Goal: Task Accomplishment & Management: Manage account settings

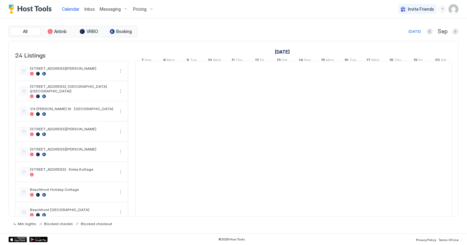
scroll to position [0, 340]
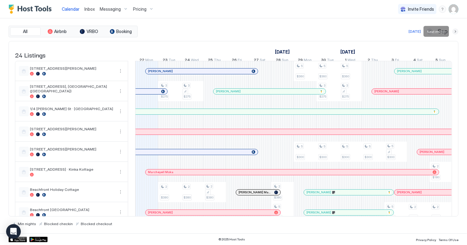
click at [455, 30] on button "Next month" at bounding box center [455, 31] width 6 height 6
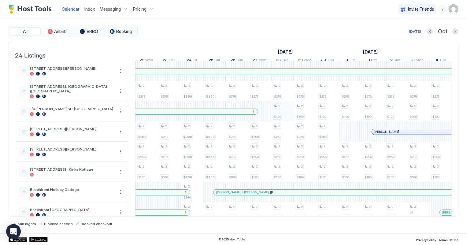
scroll to position [83, 0]
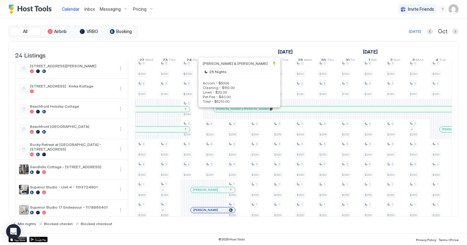
click at [228, 112] on div at bounding box center [227, 109] width 5 height 5
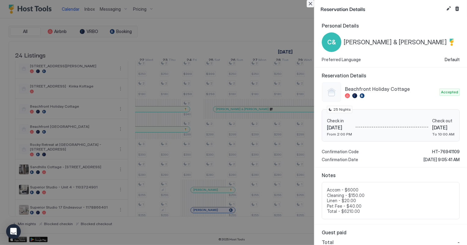
click at [311, 5] on button "Close" at bounding box center [310, 3] width 7 height 7
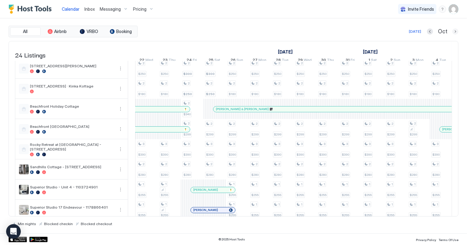
click at [455, 32] on button "Next month" at bounding box center [455, 31] width 6 height 6
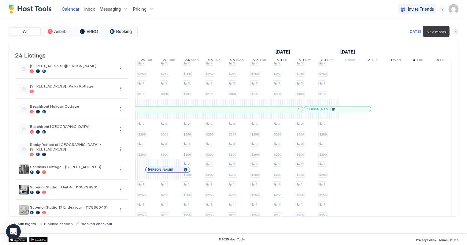
click at [455, 32] on button "Next month" at bounding box center [455, 31] width 6 height 6
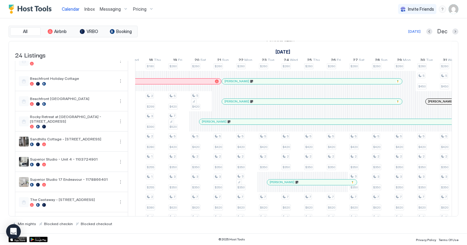
scroll to position [0, 0]
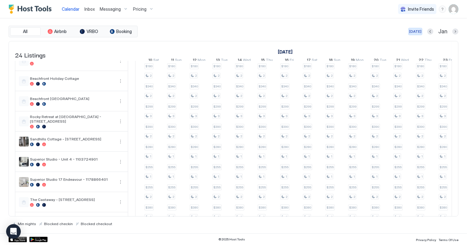
click at [415, 29] on div "[DATE]" at bounding box center [415, 32] width 12 height 6
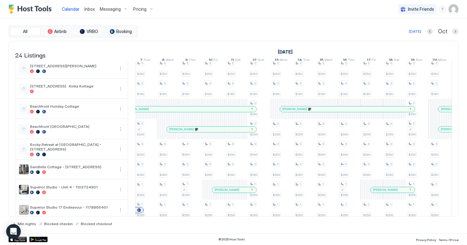
scroll to position [0, 691]
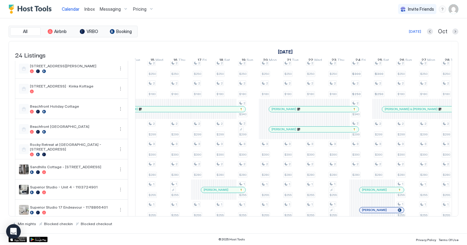
click at [327, 132] on div "[PERSON_NAME]" at bounding box center [314, 130] width 90 height 6
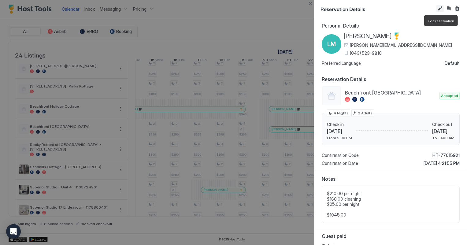
click at [440, 9] on button "Edit reservation" at bounding box center [439, 8] width 7 height 7
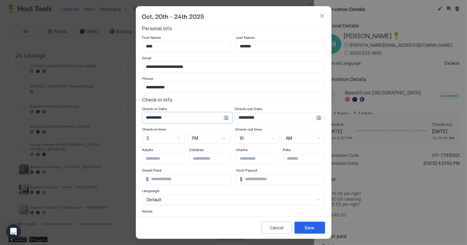
click at [211, 116] on input "**********" at bounding box center [183, 118] width 81 height 10
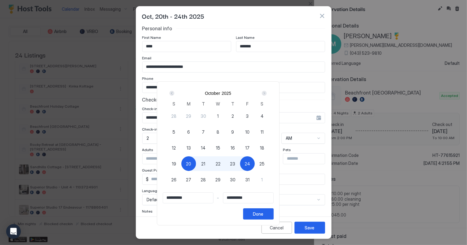
click at [191, 163] on span "20" at bounding box center [188, 164] width 5 height 6
click at [265, 162] on span "25" at bounding box center [261, 164] width 5 height 6
type input "**********"
click at [274, 207] on div "**********" at bounding box center [218, 205] width 111 height 27
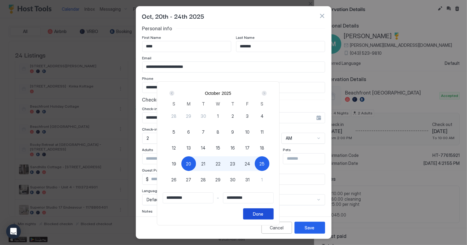
click at [264, 212] on div "Done" at bounding box center [258, 214] width 10 height 6
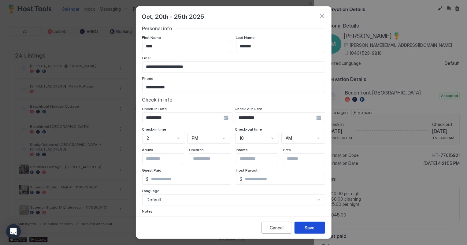
click at [315, 230] on button "Save" at bounding box center [310, 228] width 31 height 12
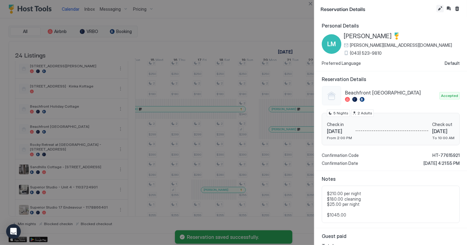
click at [437, 9] on button "Edit reservation" at bounding box center [439, 8] width 7 height 7
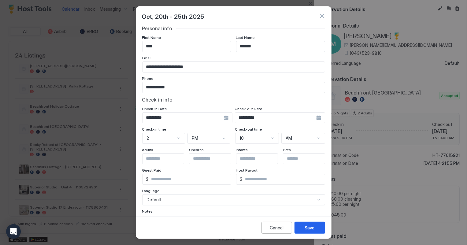
scroll to position [37, 0]
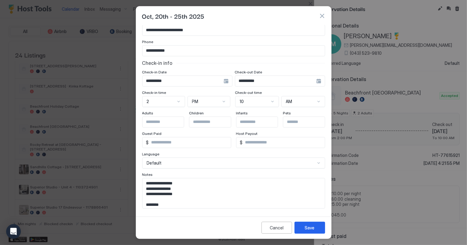
click at [171, 205] on textarea "**********" at bounding box center [232, 193] width 178 height 30
type textarea "**********"
click at [310, 229] on div "Save" at bounding box center [310, 228] width 10 height 6
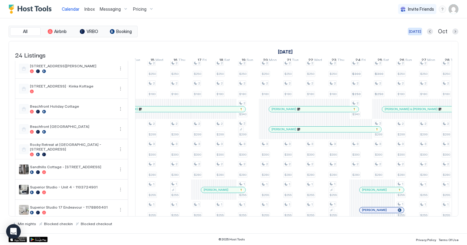
click at [418, 31] on div "[DATE]" at bounding box center [415, 32] width 12 height 6
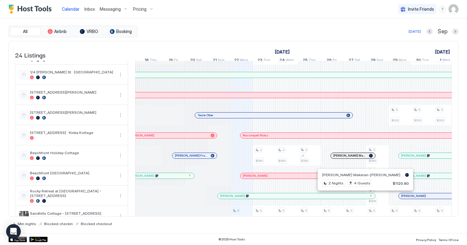
scroll to position [0, 0]
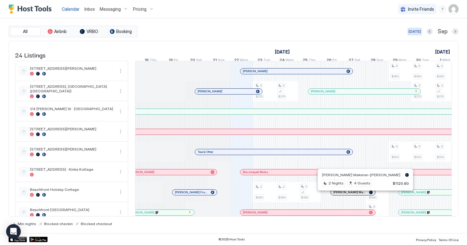
click at [419, 34] on div "[DATE]" at bounding box center [415, 32] width 12 height 6
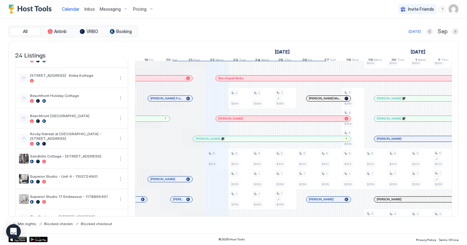
scroll to position [111, 0]
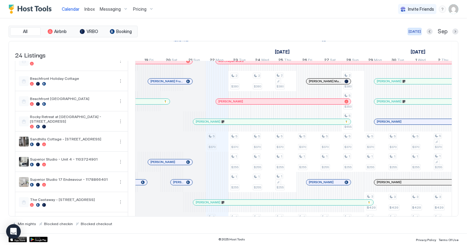
click at [416, 33] on div "[DATE]" at bounding box center [415, 32] width 12 height 6
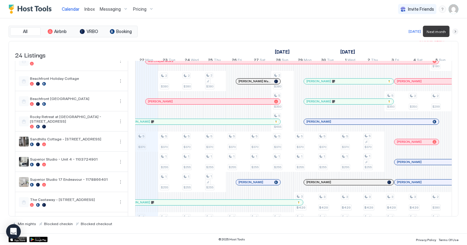
click at [455, 30] on button "Next month" at bounding box center [455, 31] width 6 height 6
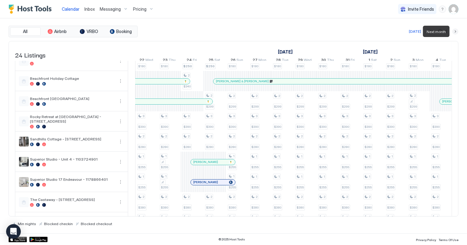
click at [455, 30] on button "Next month" at bounding box center [455, 31] width 6 height 6
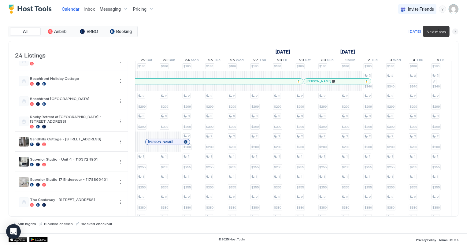
click at [455, 30] on button "Next month" at bounding box center [455, 31] width 6 height 6
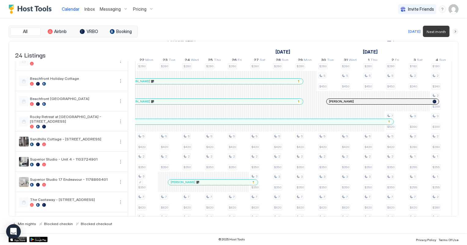
click at [455, 30] on button "Next month" at bounding box center [455, 31] width 6 height 6
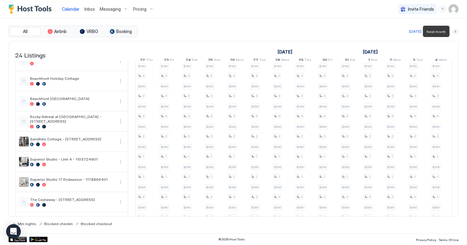
click at [455, 30] on button "Next month" at bounding box center [455, 31] width 6 height 6
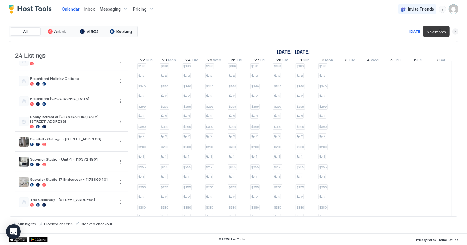
click at [455, 30] on button "Next month" at bounding box center [455, 31] width 6 height 6
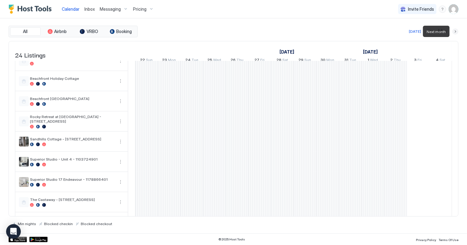
click at [455, 30] on button "Next month" at bounding box center [455, 31] width 6 height 6
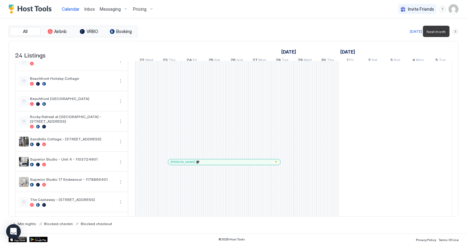
click at [455, 30] on button "Next month" at bounding box center [455, 31] width 6 height 6
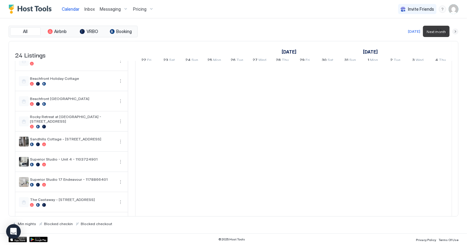
click at [455, 30] on button "Next month" at bounding box center [455, 31] width 6 height 6
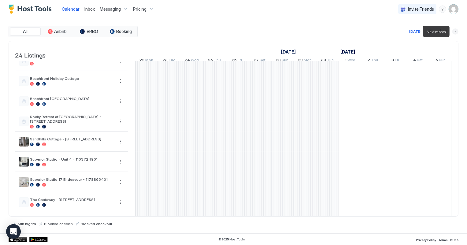
click at [455, 30] on button "Next month" at bounding box center [455, 31] width 6 height 6
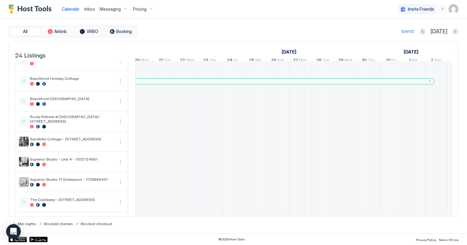
scroll to position [0, 272]
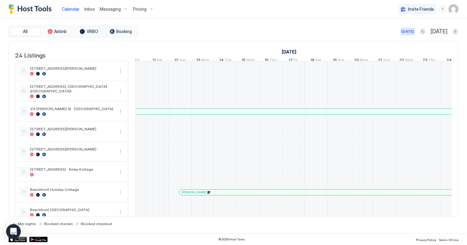
click at [414, 31] on div "[DATE]" at bounding box center [408, 32] width 12 height 6
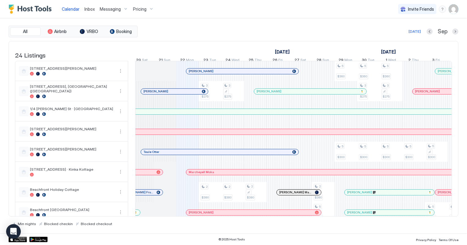
scroll to position [0, 281]
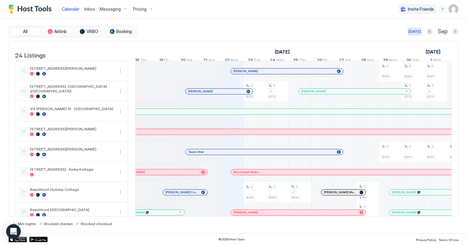
click at [413, 31] on div "[DATE]" at bounding box center [415, 32] width 12 height 6
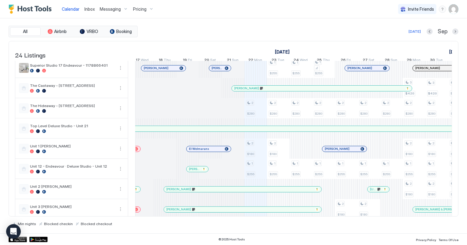
scroll to position [0, 210]
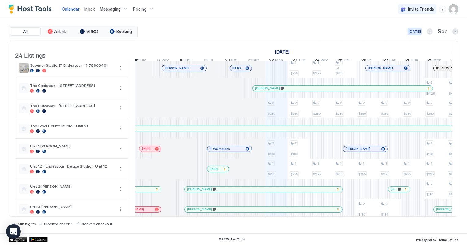
click at [415, 30] on div "[DATE]" at bounding box center [415, 32] width 12 height 6
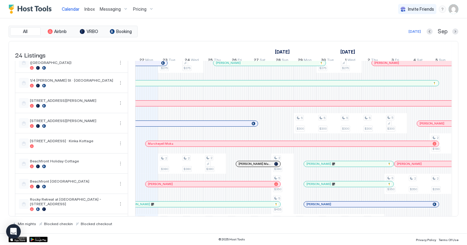
scroll to position [55, 0]
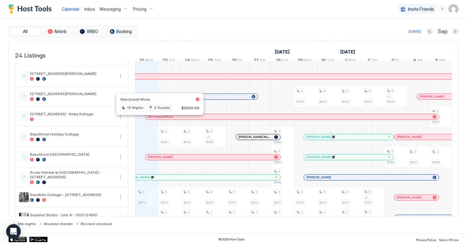
click at [158, 119] on div at bounding box center [157, 116] width 5 height 5
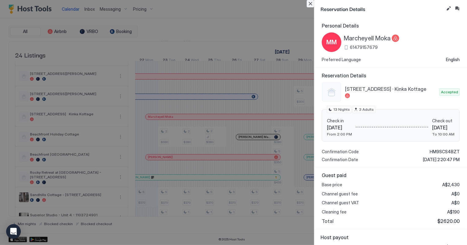
click at [310, 4] on button "Close" at bounding box center [310, 3] width 7 height 7
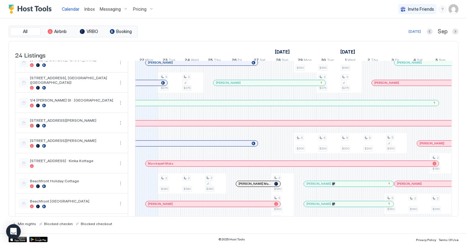
scroll to position [0, 0]
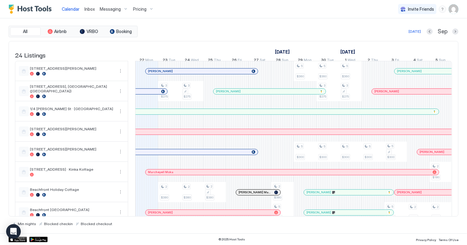
click at [89, 6] on span "Inbox" at bounding box center [89, 8] width 10 height 5
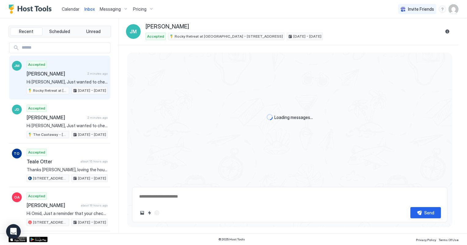
type textarea "*"
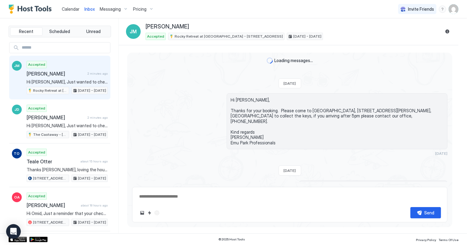
scroll to position [68, 0]
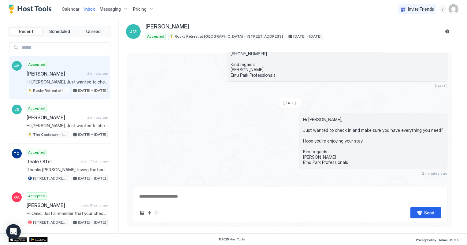
click at [78, 9] on span "Calendar" at bounding box center [71, 8] width 18 height 5
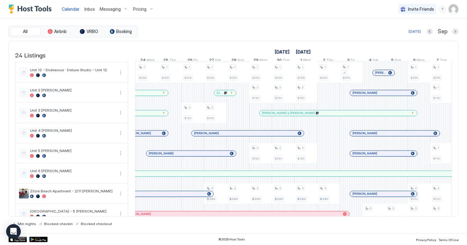
scroll to position [336, 0]
